Goal: Navigation & Orientation: Find specific page/section

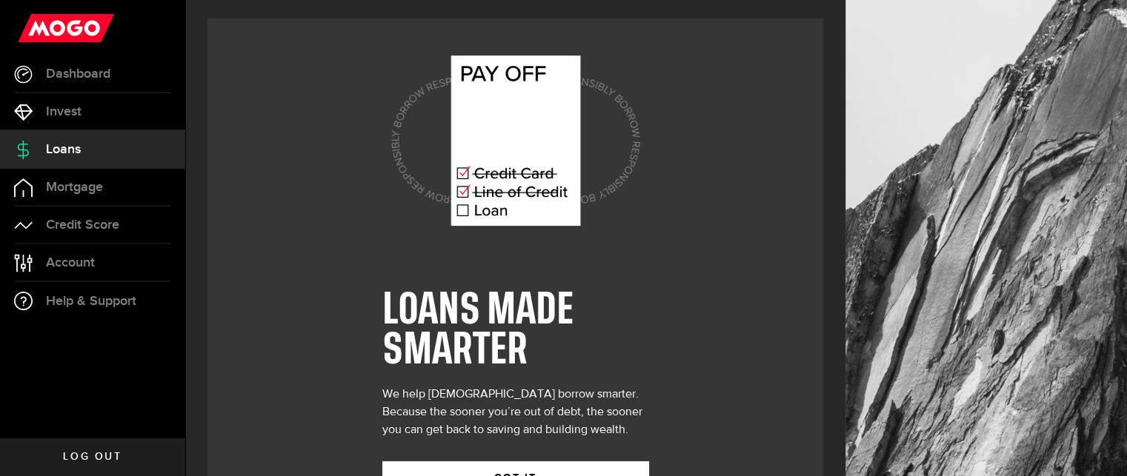
scroll to position [59, 0]
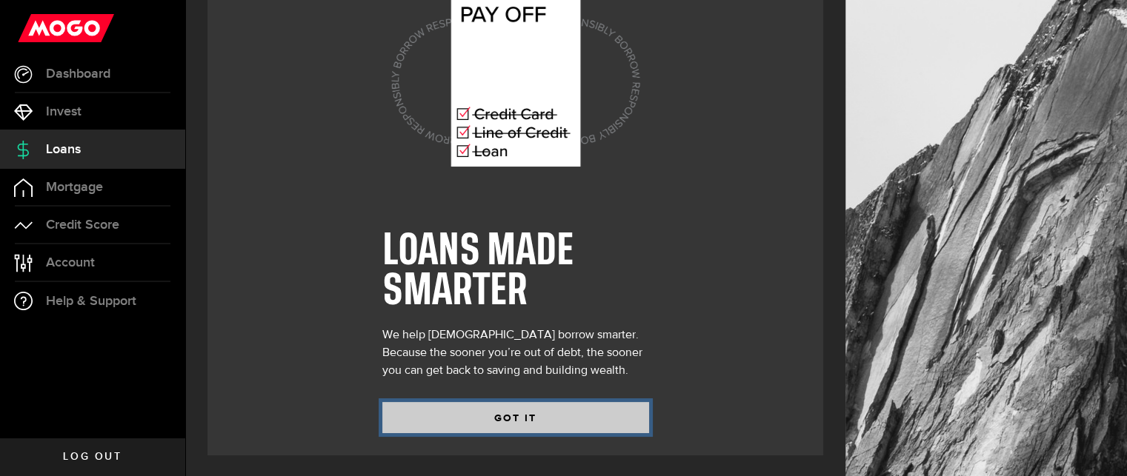
click at [485, 421] on button "GOT IT" at bounding box center [515, 417] width 267 height 31
click at [519, 414] on button "GOT IT" at bounding box center [515, 417] width 267 height 31
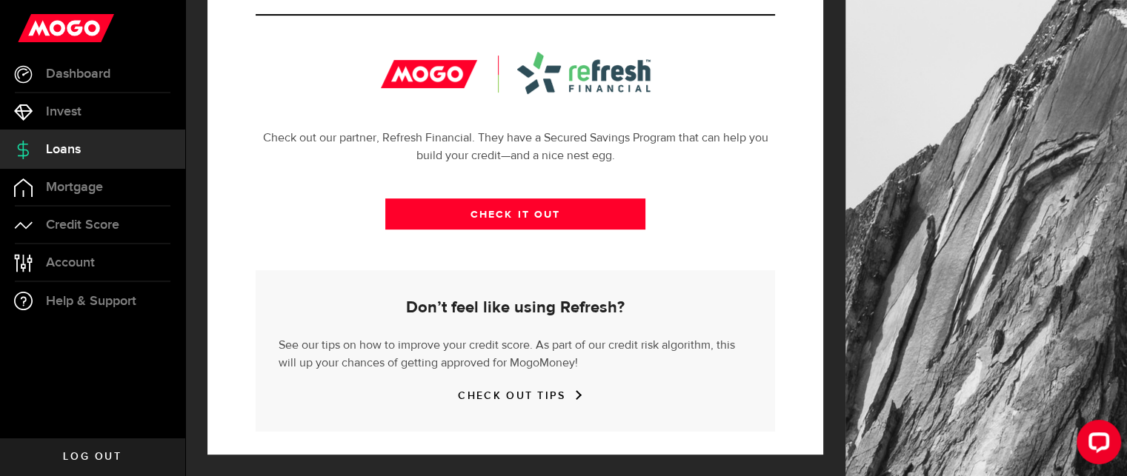
scroll to position [593, 0]
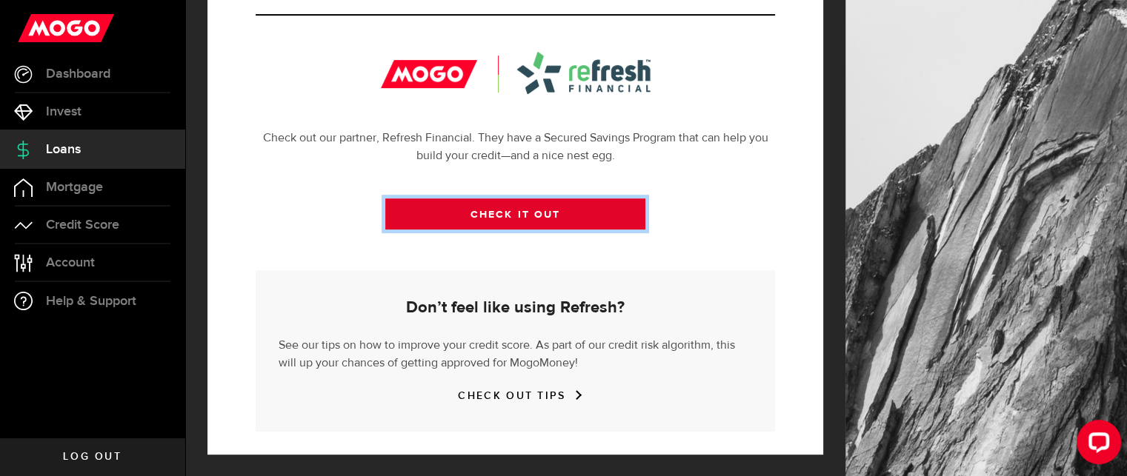
click at [476, 208] on link "CHECK IT OUT" at bounding box center [515, 214] width 260 height 31
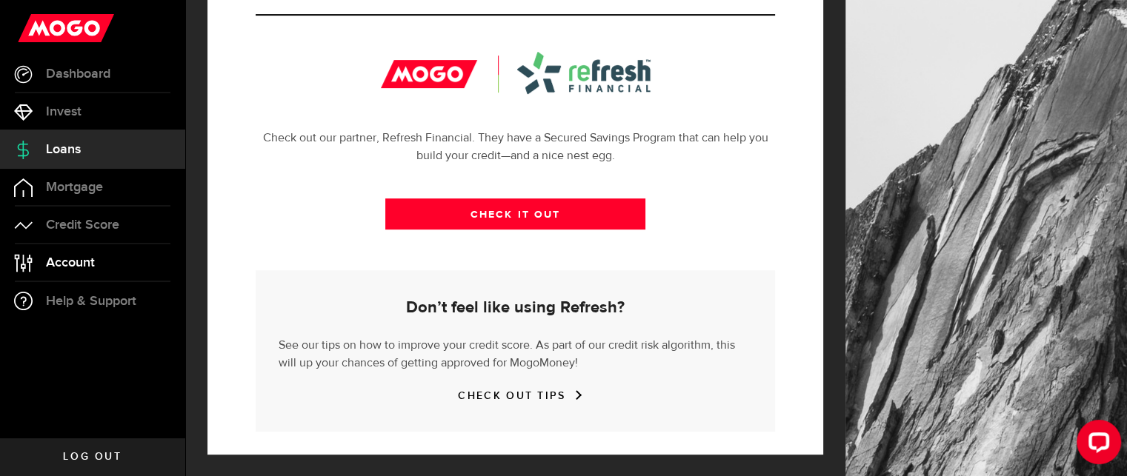
click at [96, 259] on link "Account Compte" at bounding box center [92, 262] width 185 height 37
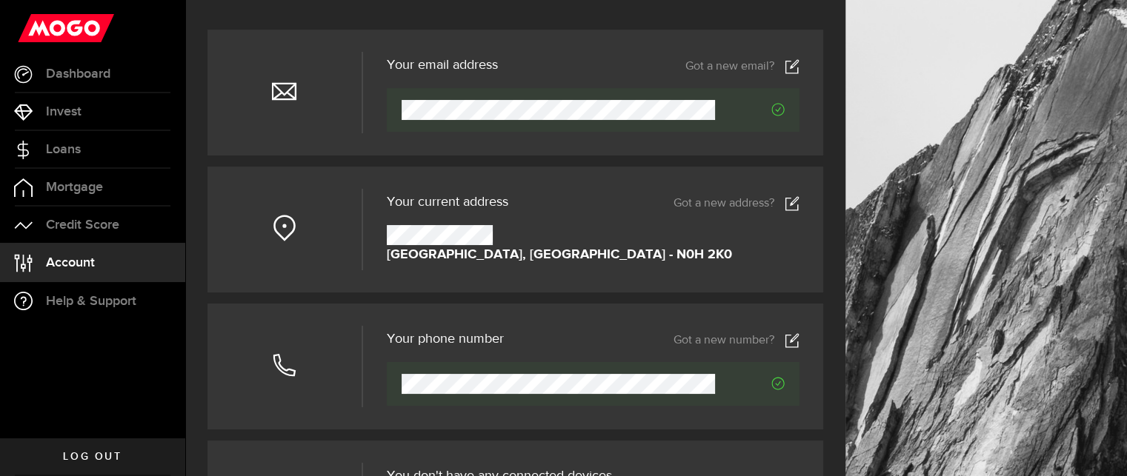
scroll to position [148, 0]
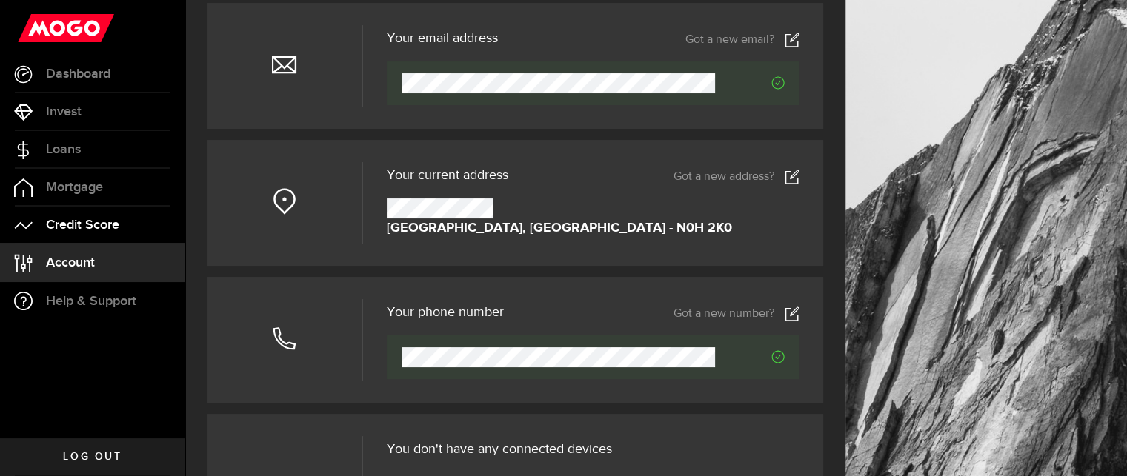
click at [130, 227] on link "Credit Score" at bounding box center [92, 225] width 185 height 37
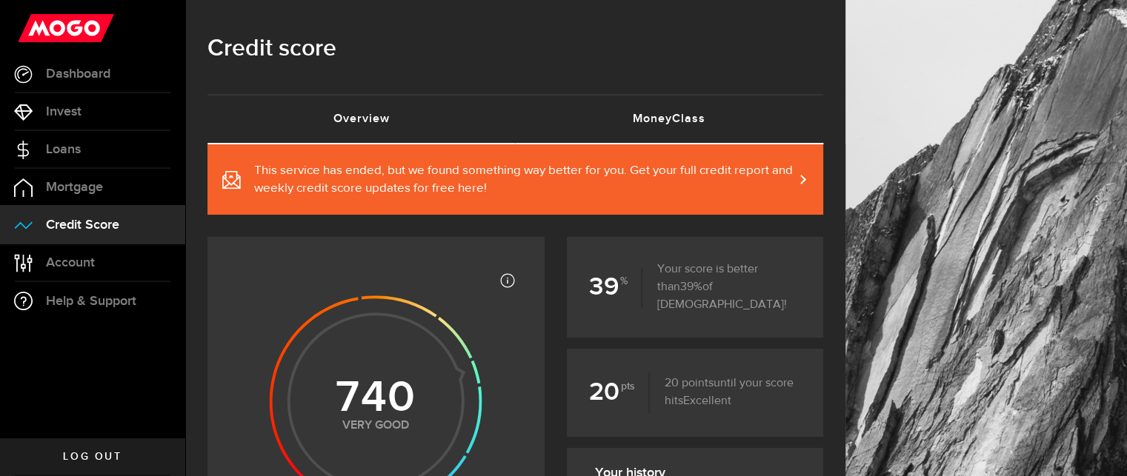
click at [634, 119] on link "MoneyClass (requires attention)" at bounding box center [670, 119] width 308 height 47
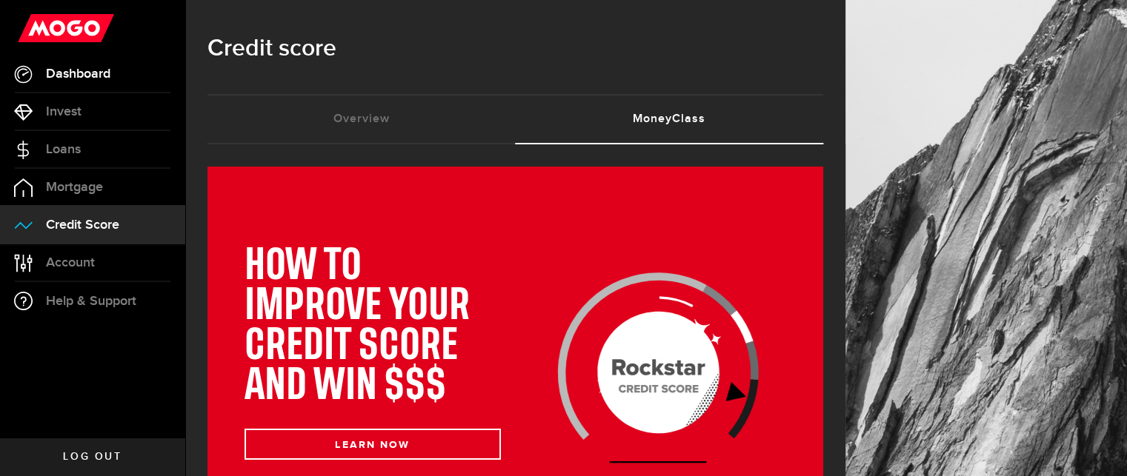
click at [102, 76] on span "Dashboard" at bounding box center [78, 73] width 64 height 13
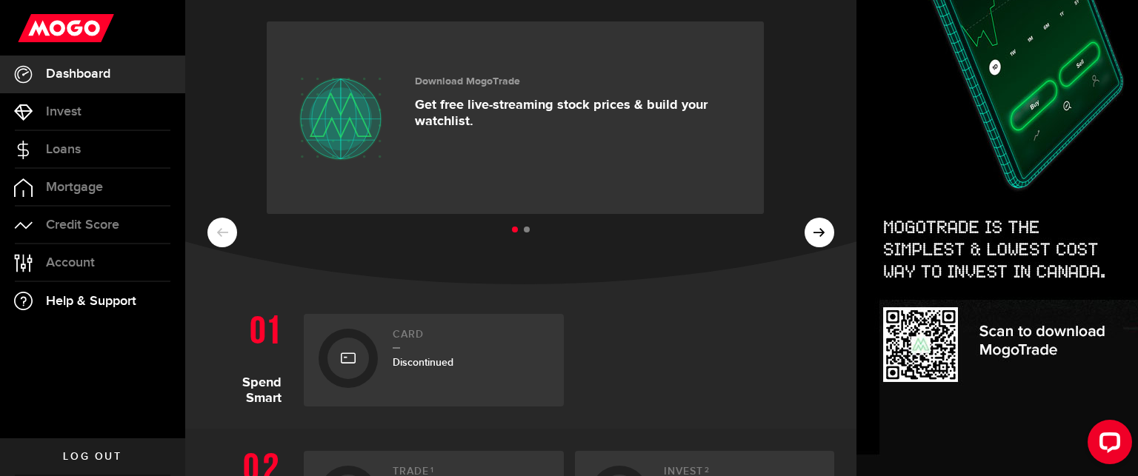
scroll to position [74, 0]
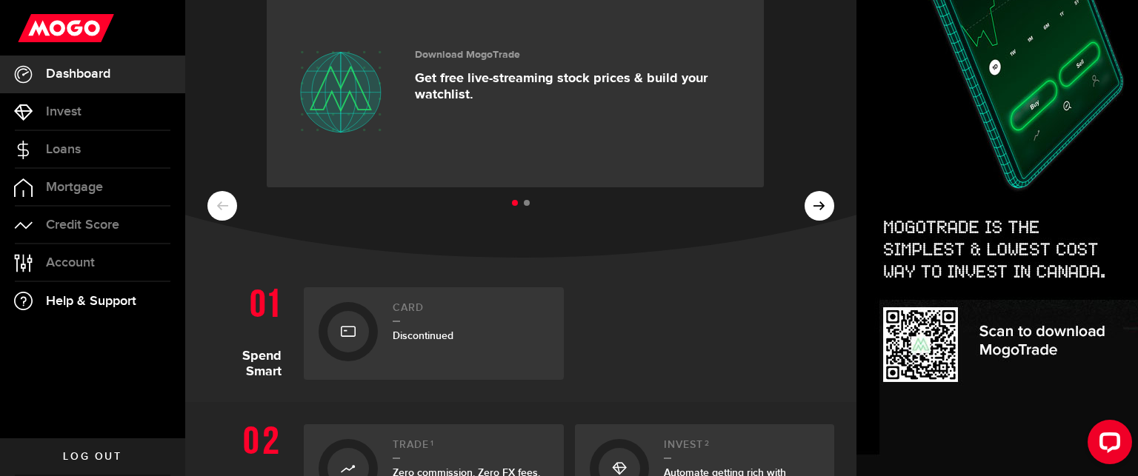
click at [85, 307] on span "Help & Support" at bounding box center [91, 301] width 90 height 13
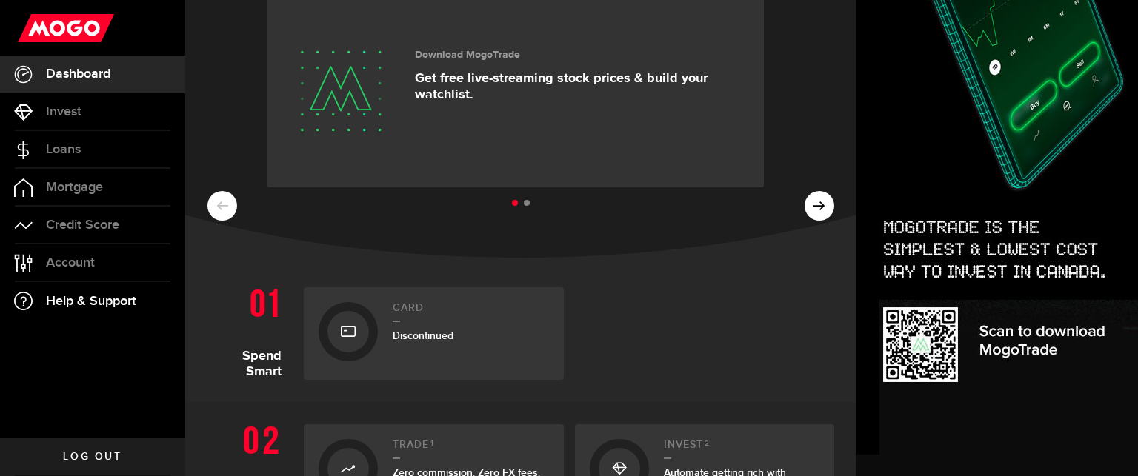
click at [111, 302] on span "Help & Support" at bounding box center [91, 301] width 90 height 13
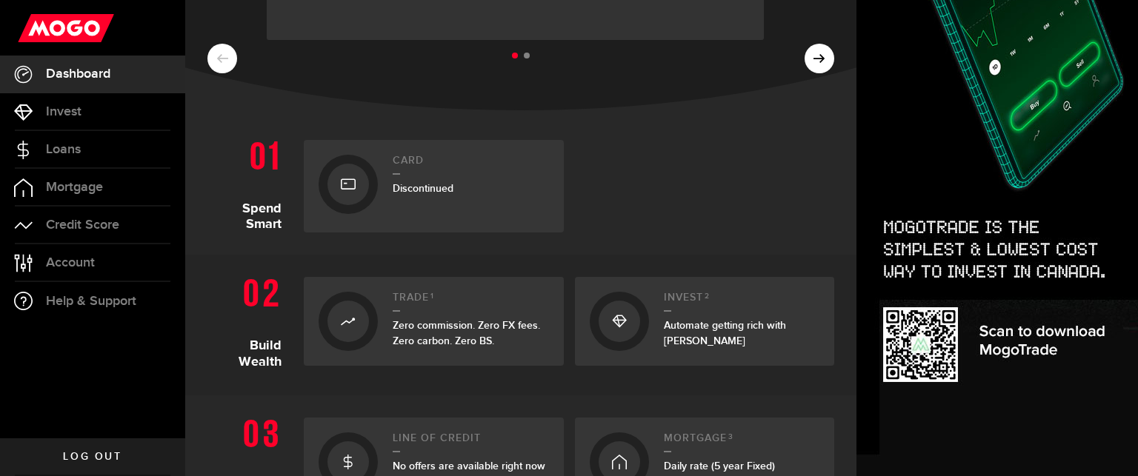
scroll to position [222, 0]
click at [815, 59] on ul at bounding box center [520, 55] width 627 height 19
click at [804, 60] on ul at bounding box center [520, 55] width 627 height 19
click at [805, 67] on button at bounding box center [820, 58] width 30 height 30
